Goal: Task Accomplishment & Management: Manage account settings

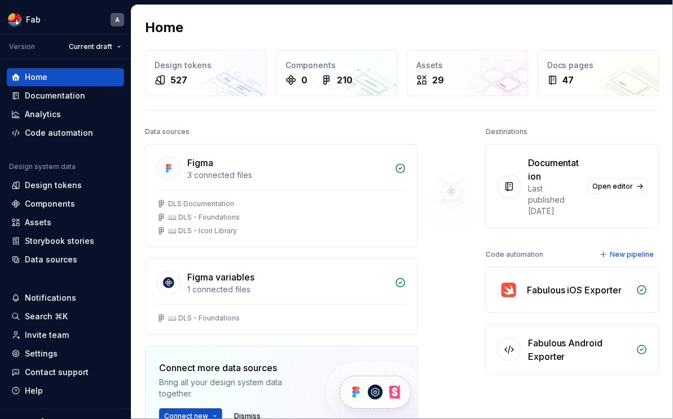
click at [122, 45] on html "Fab A Version Current draft Home Documentation Analytics Code automation Design…" at bounding box center [336, 209] width 673 height 419
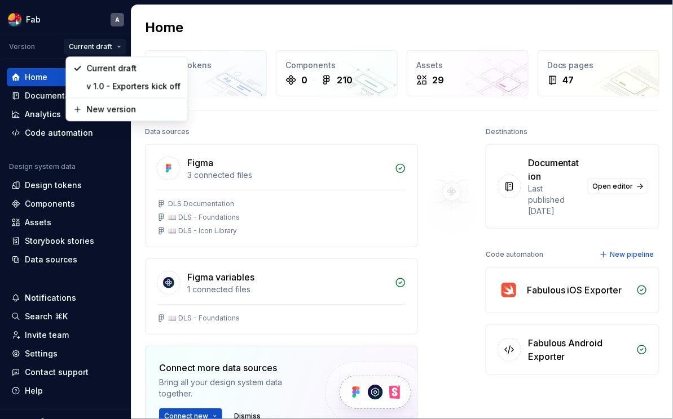
click at [507, 402] on html "Fab A Version Current draft Home Documentation Analytics Code automation Design…" at bounding box center [336, 209] width 673 height 419
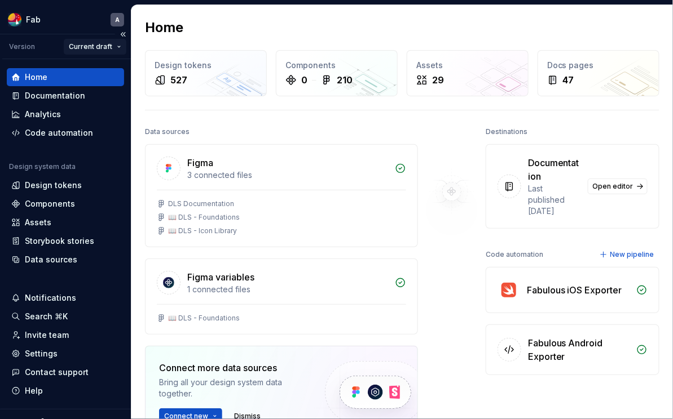
click at [102, 50] on html "Fab A Version Current draft Home Documentation Analytics Code automation Design…" at bounding box center [336, 209] width 673 height 419
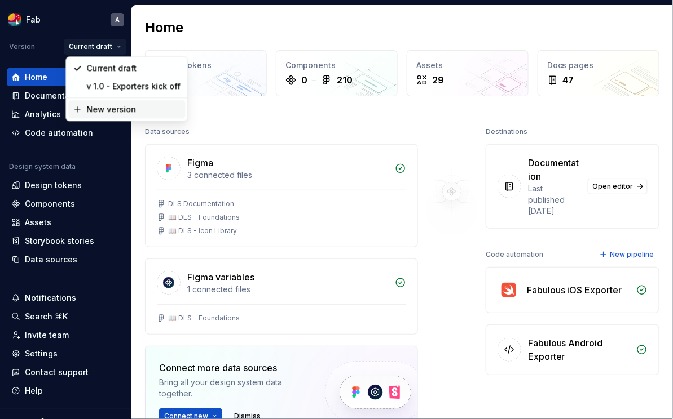
click at [113, 113] on div "New version" at bounding box center [133, 109] width 94 height 11
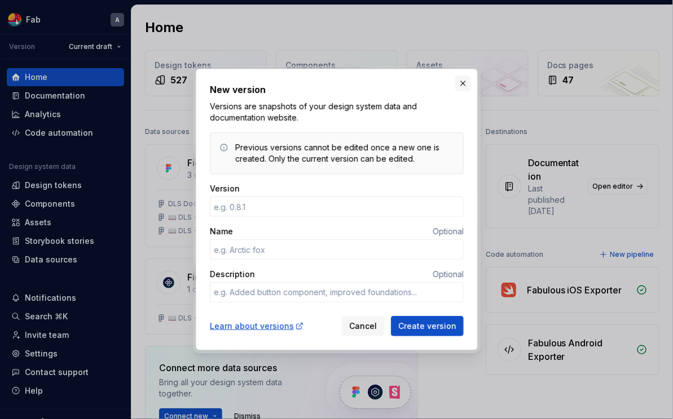
click at [462, 87] on button "button" at bounding box center [463, 84] width 16 height 16
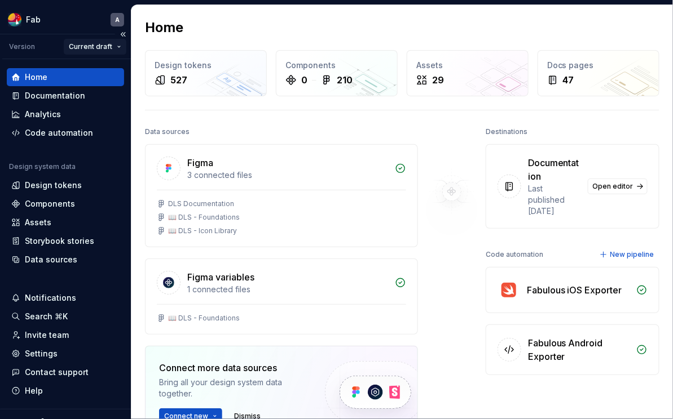
click at [118, 50] on html "Fab A Version Current draft Home Documentation Analytics Code automation Design…" at bounding box center [336, 209] width 673 height 419
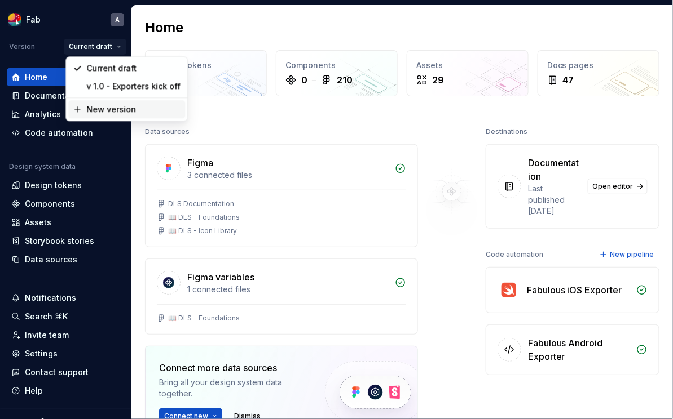
click at [132, 112] on div "New version" at bounding box center [133, 109] width 94 height 11
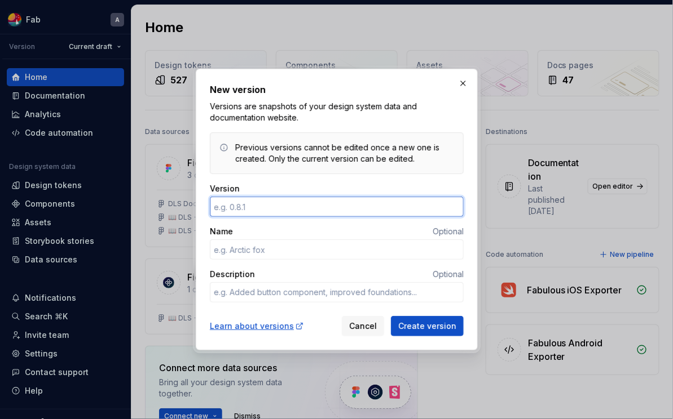
click at [266, 205] on input "Version" at bounding box center [337, 207] width 254 height 20
type textarea "*"
type input "1.1"
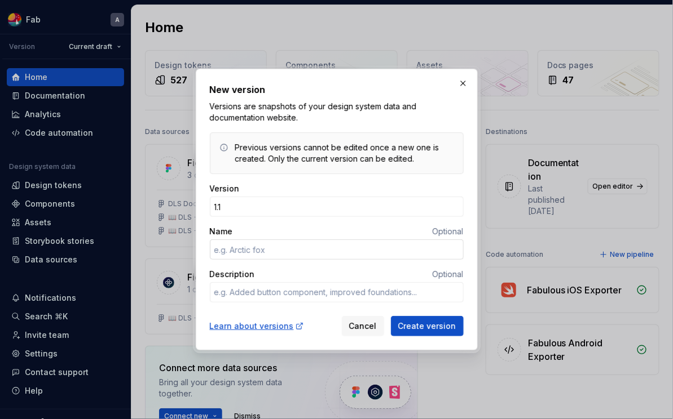
click at [290, 248] on input "Name" at bounding box center [337, 250] width 254 height 20
click at [357, 330] on span "Cancel" at bounding box center [363, 326] width 28 height 11
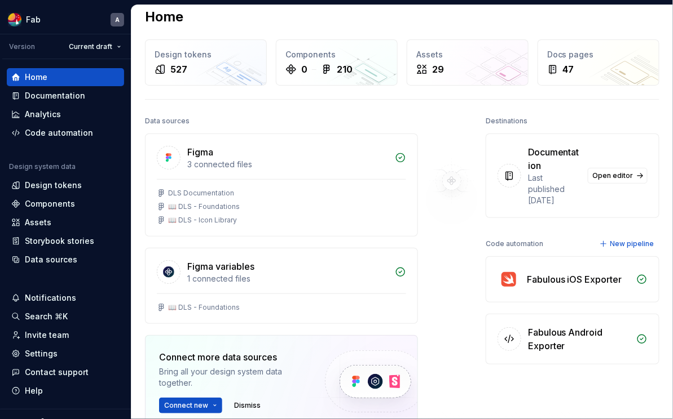
scroll to position [14, 0]
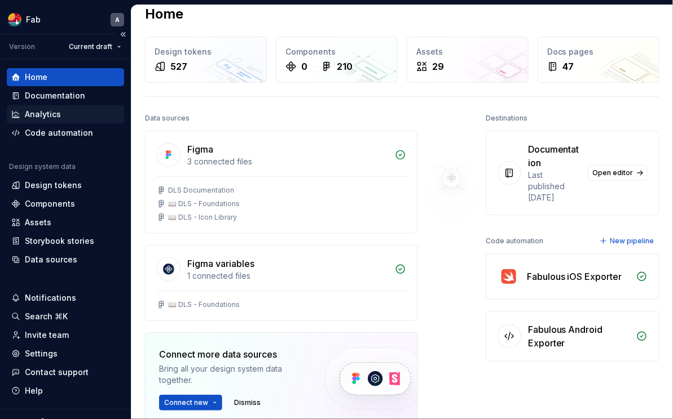
click at [56, 117] on div "Analytics" at bounding box center [43, 114] width 36 height 11
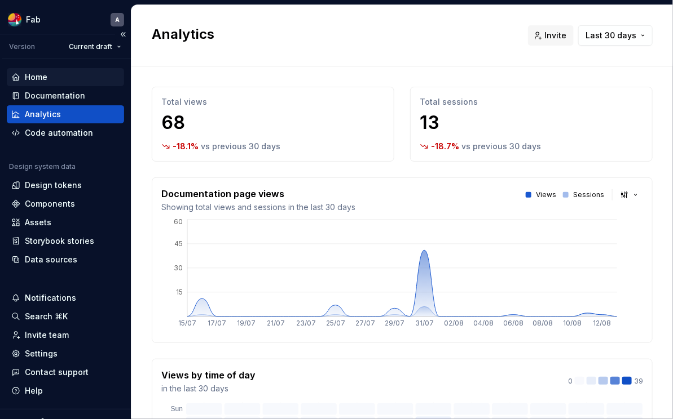
click at [72, 75] on div "Home" at bounding box center [65, 77] width 108 height 11
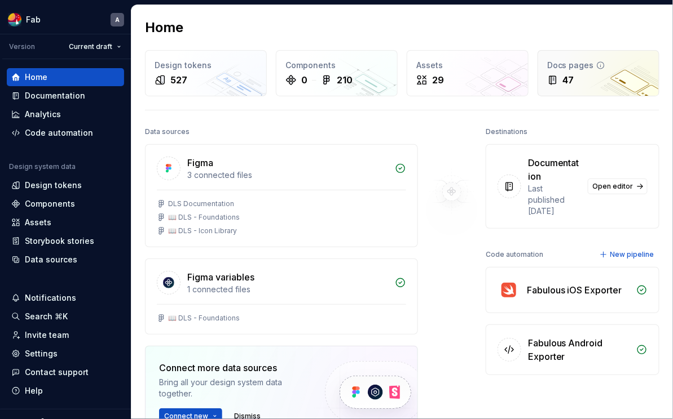
click at [539, 76] on div "47" at bounding box center [598, 80] width 103 height 14
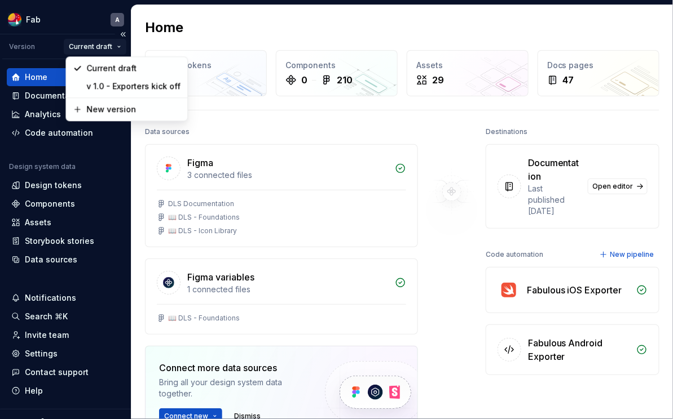
click at [102, 46] on html "Fab A Version Current draft Home Documentation Analytics Code automation Design…" at bounding box center [336, 209] width 673 height 419
click at [126, 112] on div "New version" at bounding box center [134, 109] width 94 height 11
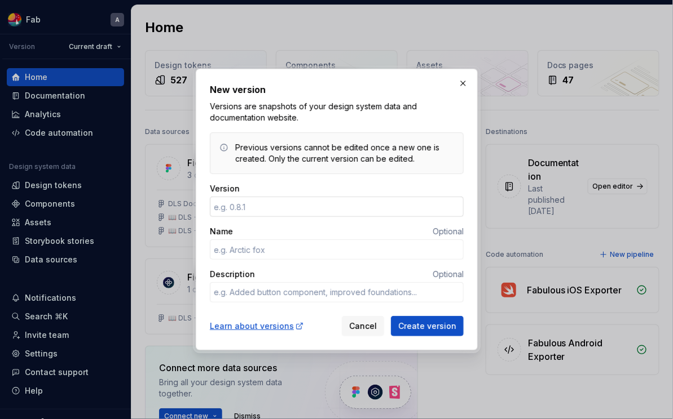
click at [279, 212] on input "Version" at bounding box center [337, 207] width 254 height 20
type textarea "*"
type input "1.1"
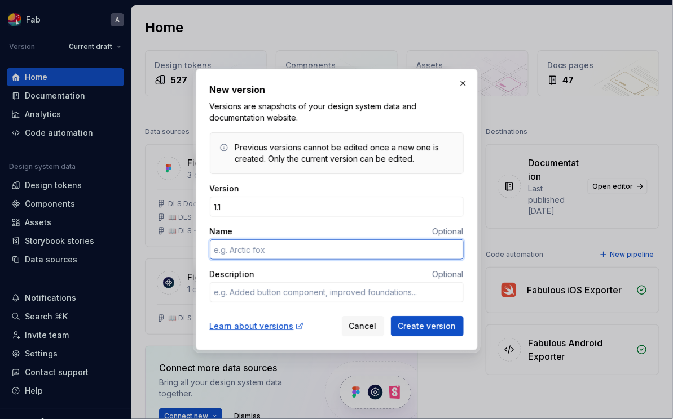
click at [259, 249] on input "Name" at bounding box center [337, 250] width 254 height 20
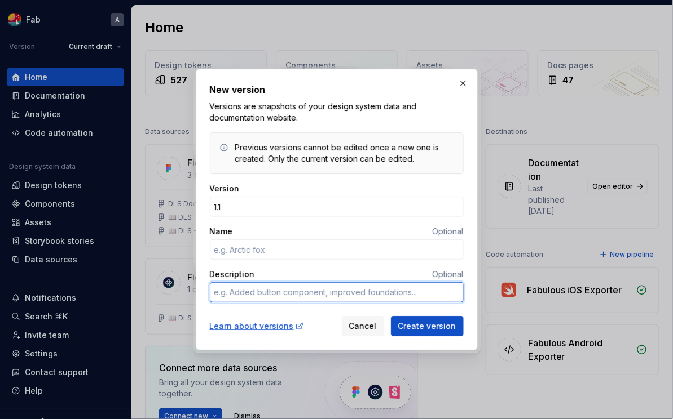
click at [313, 296] on textarea "Description" at bounding box center [337, 292] width 254 height 20
type textarea "*"
type textarea "A"
type textarea "*"
type textarea "Ad"
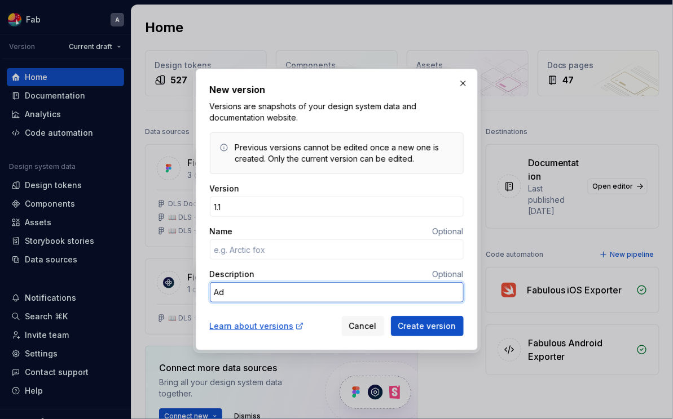
type textarea "*"
type textarea "Add"
type textarea "*"
type textarea "Adde"
type textarea "*"
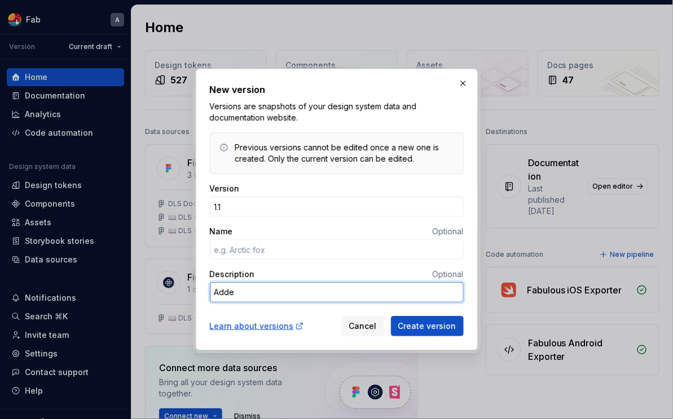
type textarea "Added"
type textarea "*"
type textarea "Added a"
type textarea "*"
type textarea "Added a"
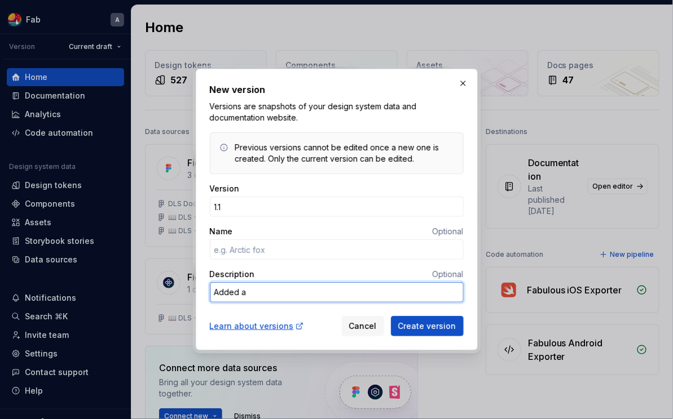
type textarea "*"
type textarea "Added a f"
type textarea "*"
type textarea "Added a fe"
type textarea "*"
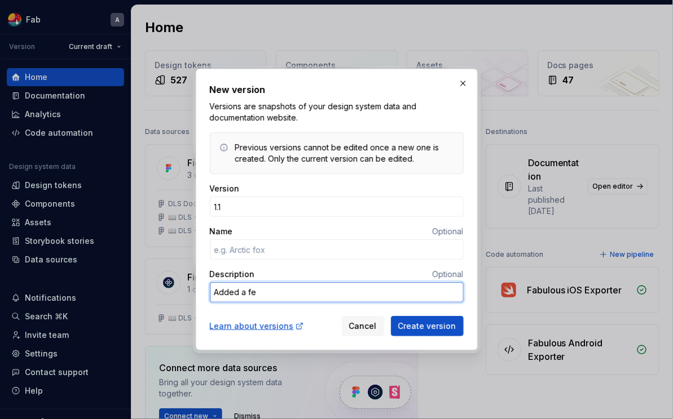
type textarea "Added a few"
type textarea "*"
type textarea "Added a few"
type textarea "*"
type textarea "Added a few m"
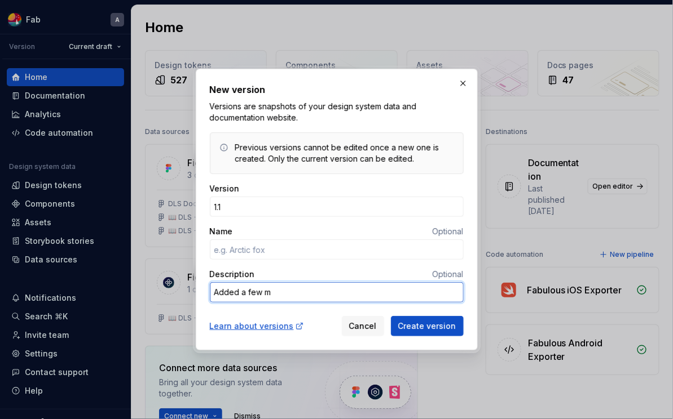
type textarea "*"
type textarea "Added a few"
type textarea "*"
type textarea "Added a few n"
type textarea "*"
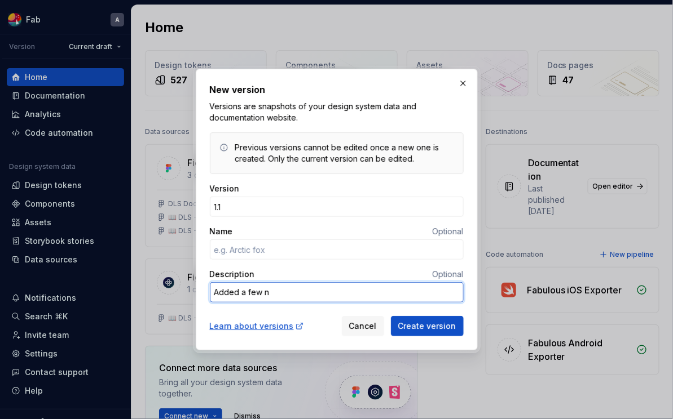
type textarea "Added a few ne"
type textarea "*"
type textarea "Added a few new"
type textarea "*"
type textarea "Added a few new"
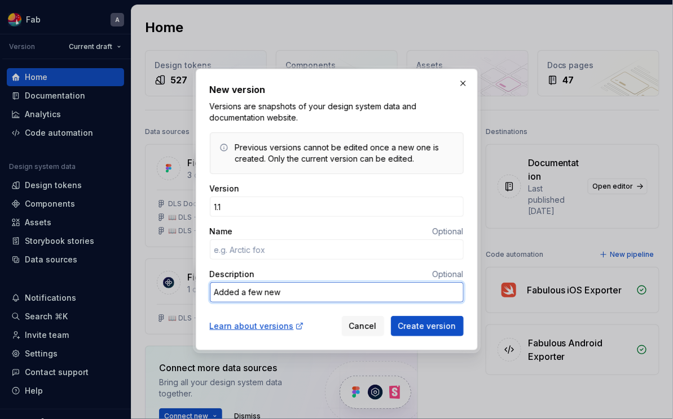
type textarea "*"
type textarea "Added a few new c"
type textarea "*"
type textarea "Added a few new co"
type textarea "*"
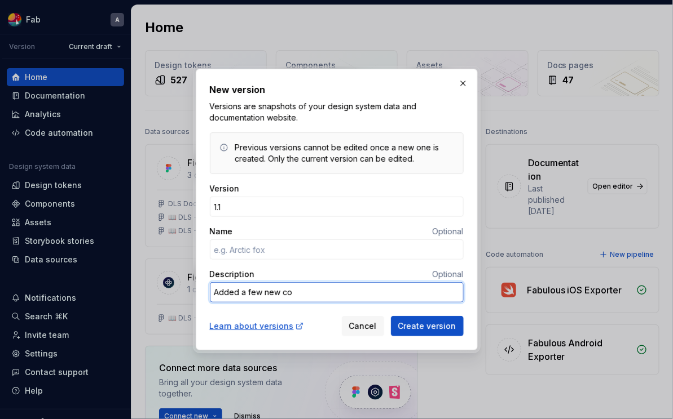
type textarea "Added a few new com"
type textarea "*"
type textarea "Added a few new comp"
type textarea "*"
type textarea "Added a few new compo"
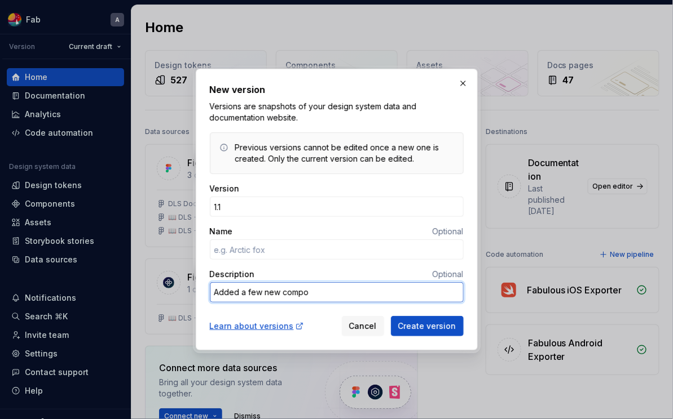
type textarea "*"
type textarea "Added a few new compon"
type textarea "*"
type textarea "Added a few new compone"
type textarea "*"
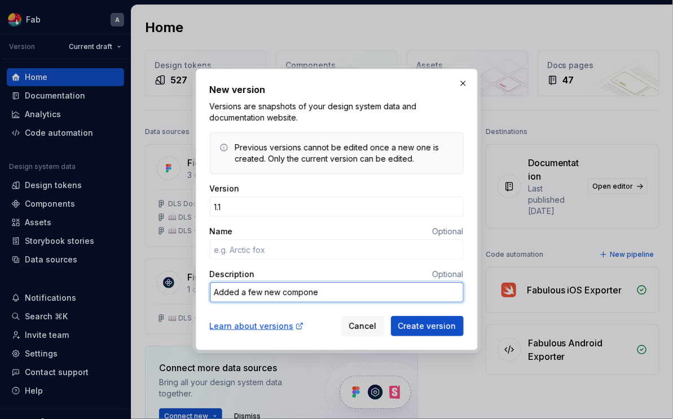
type textarea "Added a few new componen"
type textarea "*"
type textarea "Added a few new component"
type textarea "*"
type textarea "Added a few new components"
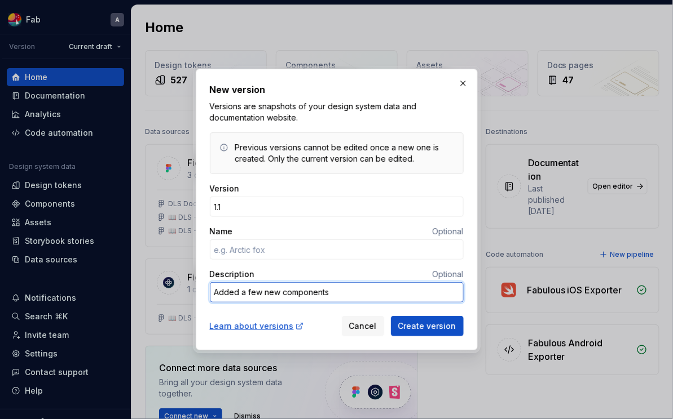
type textarea "*"
type textarea "Added a few new components"
type textarea "*"
type textarea "Added a few new components ("
type textarea "*"
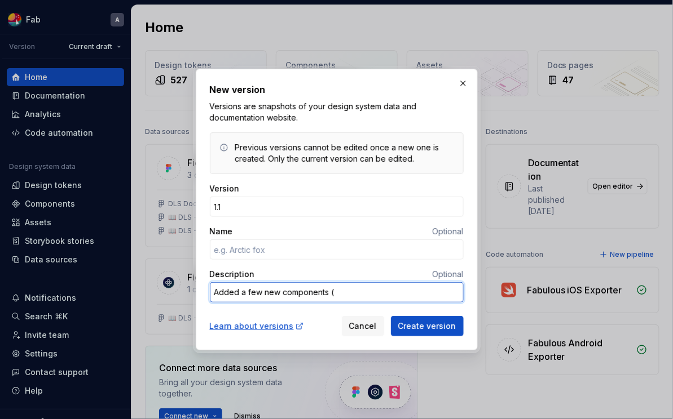
type textarea "Added a few new components (i"
type textarea "*"
type textarea "Added a few new components (in"
type textarea "*"
type textarea "Added a few new components (ind"
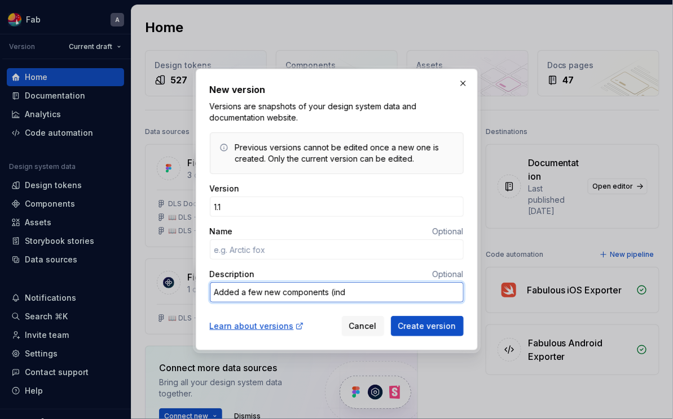
type textarea "*"
type textarea "Added a few new components (indi"
type textarea "*"
type textarea "Added a few new components (indic"
type textarea "*"
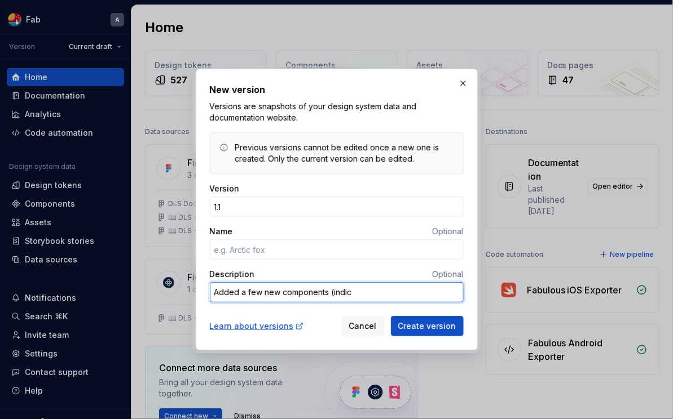
type textarea "Added a few new components (indica"
type textarea "*"
type textarea "Added a few new components (indicat"
type textarea "*"
type textarea "Added a few new components (indicatr"
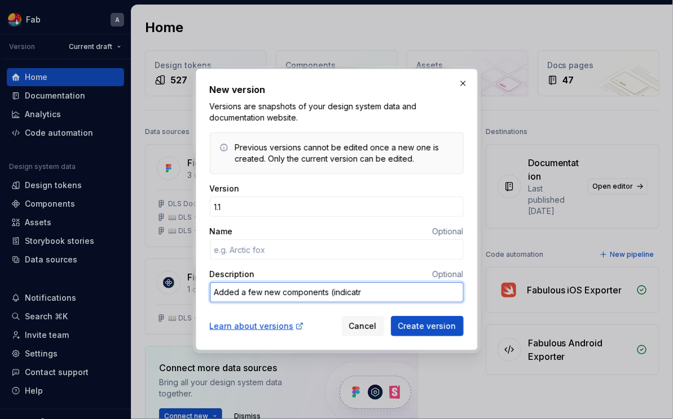
type textarea "*"
type textarea "Added a few new components (indicat"
type textarea "*"
type textarea "Added a few new components (indicato"
type textarea "*"
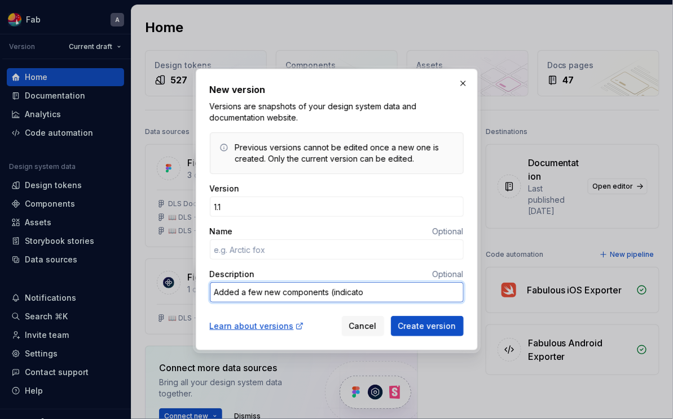
type textarea "Added a few new components (indicator"
type textarea "*"
type textarea "Added a few new components (indicator)"
type textarea "*"
type textarea "Added a few new components (indicator)s"
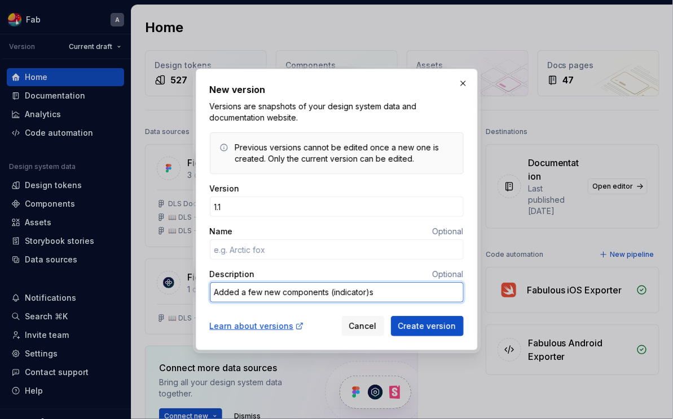
type textarea "*"
type textarea "Added a few new components (indicator)s"
type textarea "*"
type textarea "Added a few new components (indicator)s"
type textarea "*"
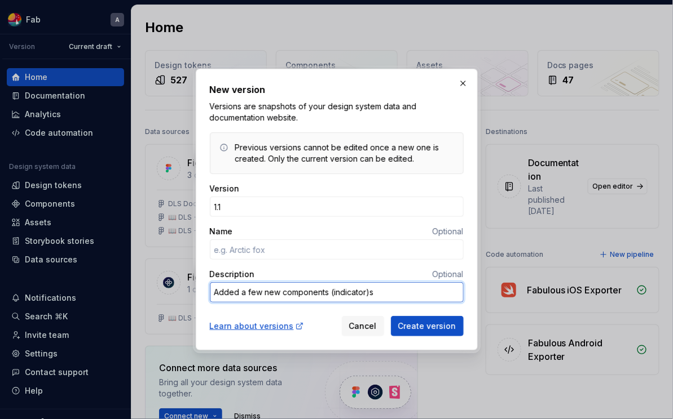
type textarea "Added a few new components (indicator)"
type textarea "*"
type textarea "Added a few new components (indicator"
type textarea "*"
type textarea "Added a few new components (indicators"
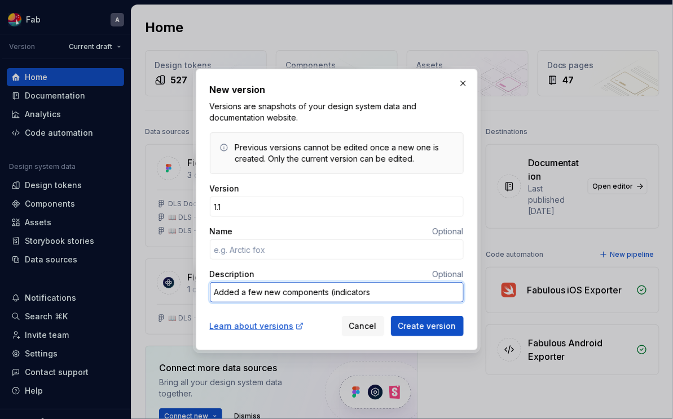
type textarea "*"
type textarea "Added a few new components (indicators)"
type textarea "*"
type textarea "Added a few new components (indicators)"
click at [397, 294] on textarea "Added a few new components (indicators)" at bounding box center [337, 292] width 254 height 20
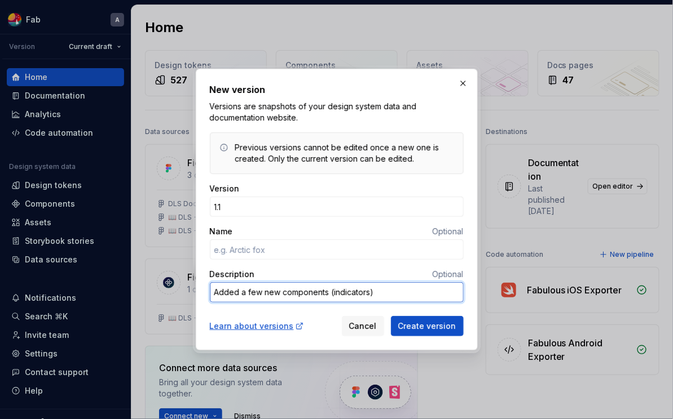
click at [404, 293] on textarea "Added a few new components (indicators)" at bounding box center [337, 292] width 254 height 20
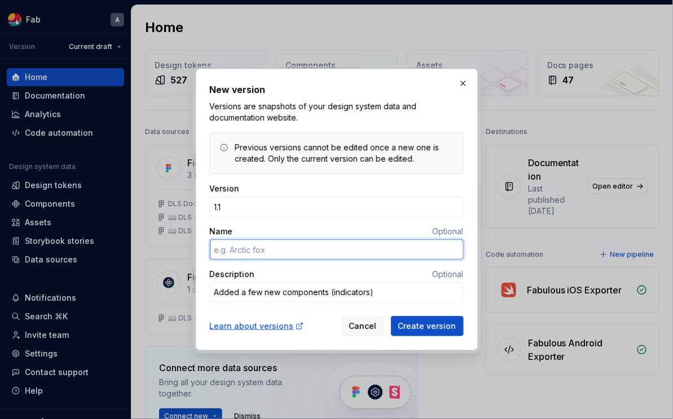
click at [396, 249] on input "Name" at bounding box center [337, 250] width 254 height 20
type textarea "*"
click at [236, 250] on input "Small Changes" at bounding box center [337, 250] width 254 height 20
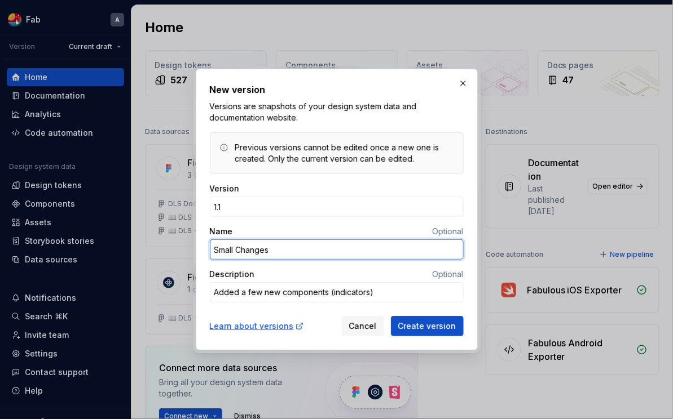
click at [292, 248] on input "Small Changes" at bounding box center [337, 250] width 254 height 20
drag, startPoint x: 280, startPoint y: 251, endPoint x: 238, endPoint y: 252, distance: 41.2
click at [238, 252] on input "Small Changes" at bounding box center [337, 250] width 254 height 20
type input "Small Additions"
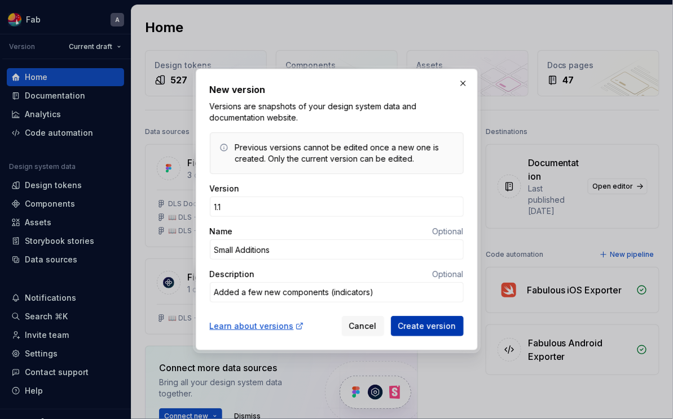
click at [443, 330] on span "Create version" at bounding box center [427, 326] width 58 height 11
type textarea "*"
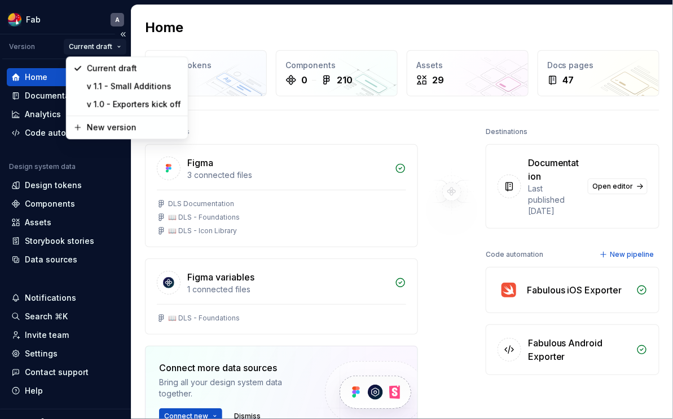
click at [115, 47] on html "Fab A Version Current draft Home Documentation Analytics Code automation Design…" at bounding box center [336, 209] width 673 height 419
click at [123, 87] on div "v 1.1 - Small Additions" at bounding box center [133, 86] width 94 height 11
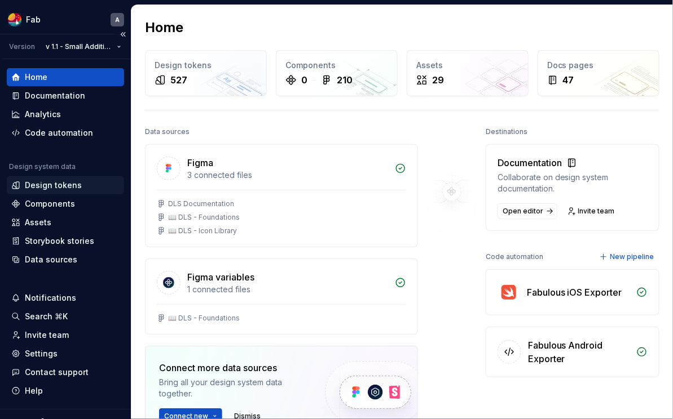
click at [72, 185] on div "Design tokens" at bounding box center [53, 185] width 57 height 11
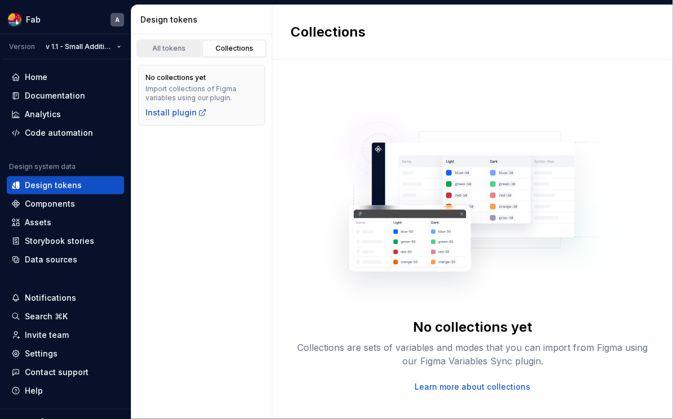
click at [176, 50] on div "All tokens" at bounding box center [169, 48] width 56 height 9
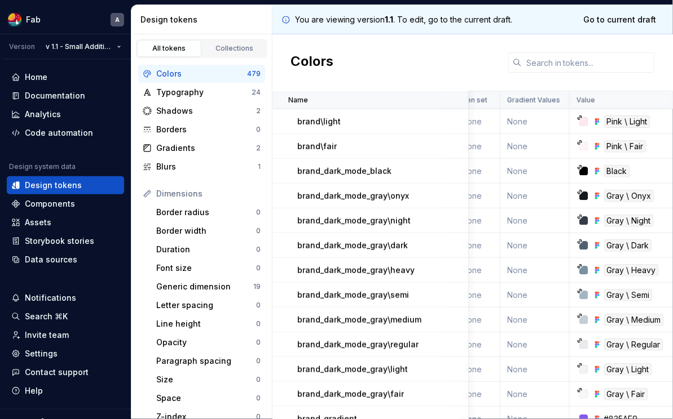
scroll to position [12570, 0]
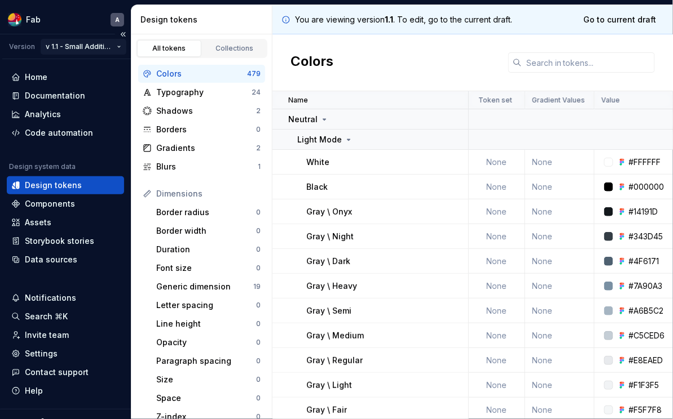
click at [80, 45] on html "Fab A Version v 1.1 - Small Additions Home Documentation Analytics Code automat…" at bounding box center [336, 209] width 673 height 419
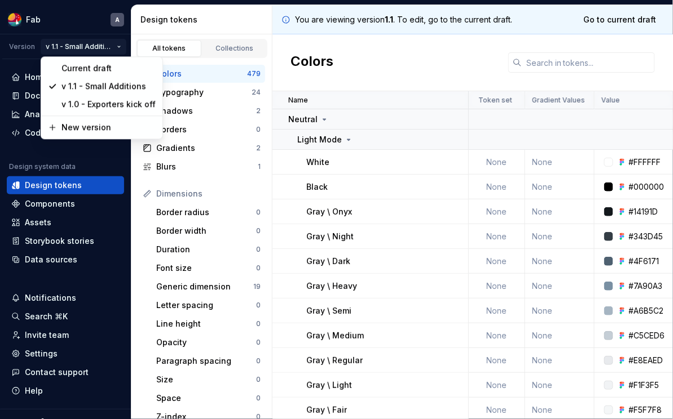
click at [373, 46] on html "Fab A Version v 1.1 - Small Additions Home Documentation Analytics Code automat…" at bounding box center [336, 209] width 673 height 419
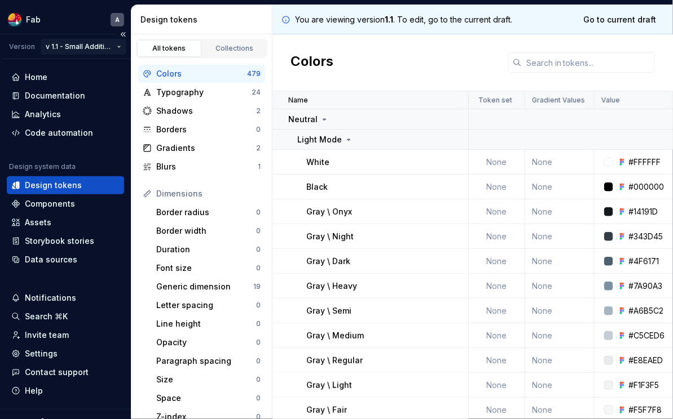
click at [96, 45] on html "Fab A Version v 1.1 - Small Additions Home Documentation Analytics Code automat…" at bounding box center [336, 209] width 673 height 419
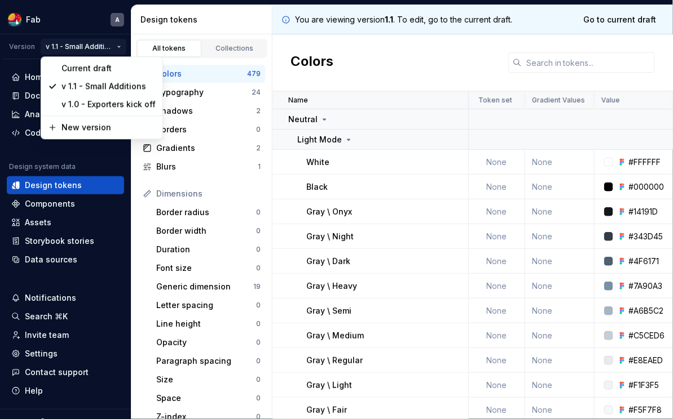
click at [72, 18] on html "Fab A Version v 1.1 - Small Additions Home Documentation Analytics Code automat…" at bounding box center [336, 209] width 673 height 419
